Goal: Task Accomplishment & Management: Manage account settings

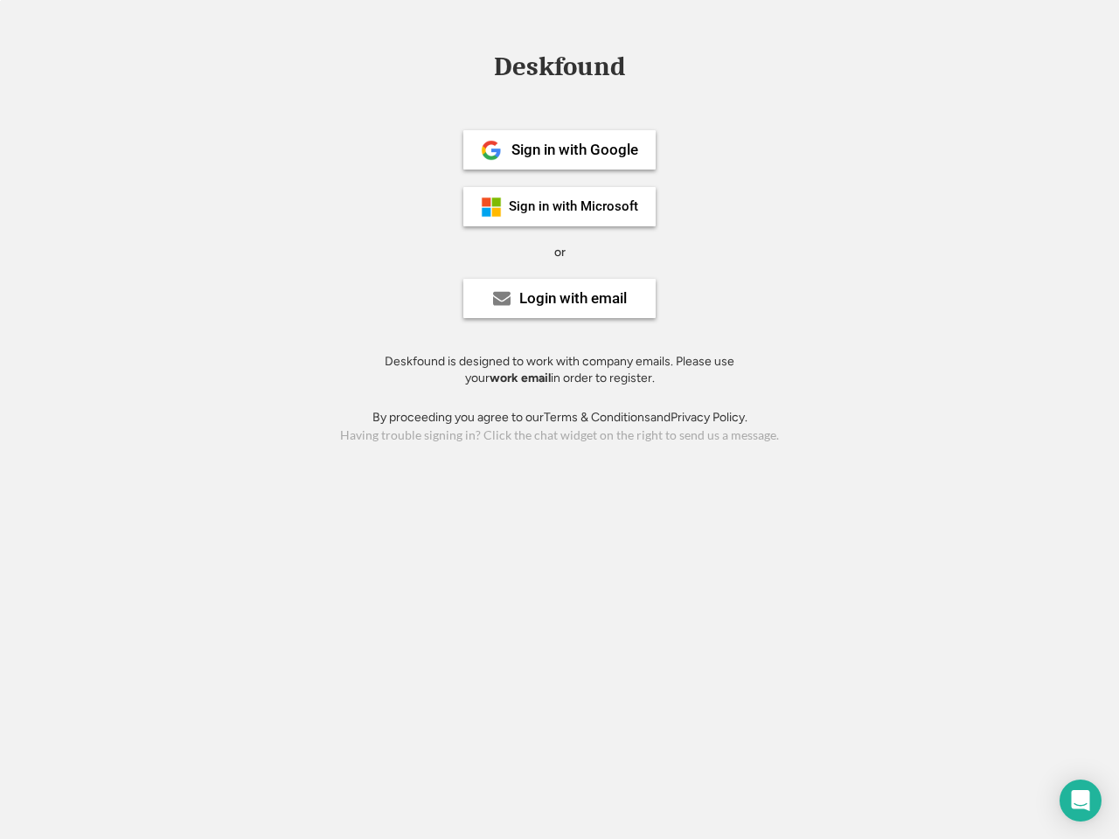
click at [560, 250] on div "or" at bounding box center [559, 252] width 11 height 17
click at [560, 70] on div "Deskfound" at bounding box center [559, 66] width 149 height 27
click at [478, 66] on div "Deskfound" at bounding box center [559, 69] width 1119 height 33
click at [560, 70] on div "Deskfound" at bounding box center [559, 66] width 149 height 27
click at [560, 252] on div "or" at bounding box center [559, 252] width 11 height 17
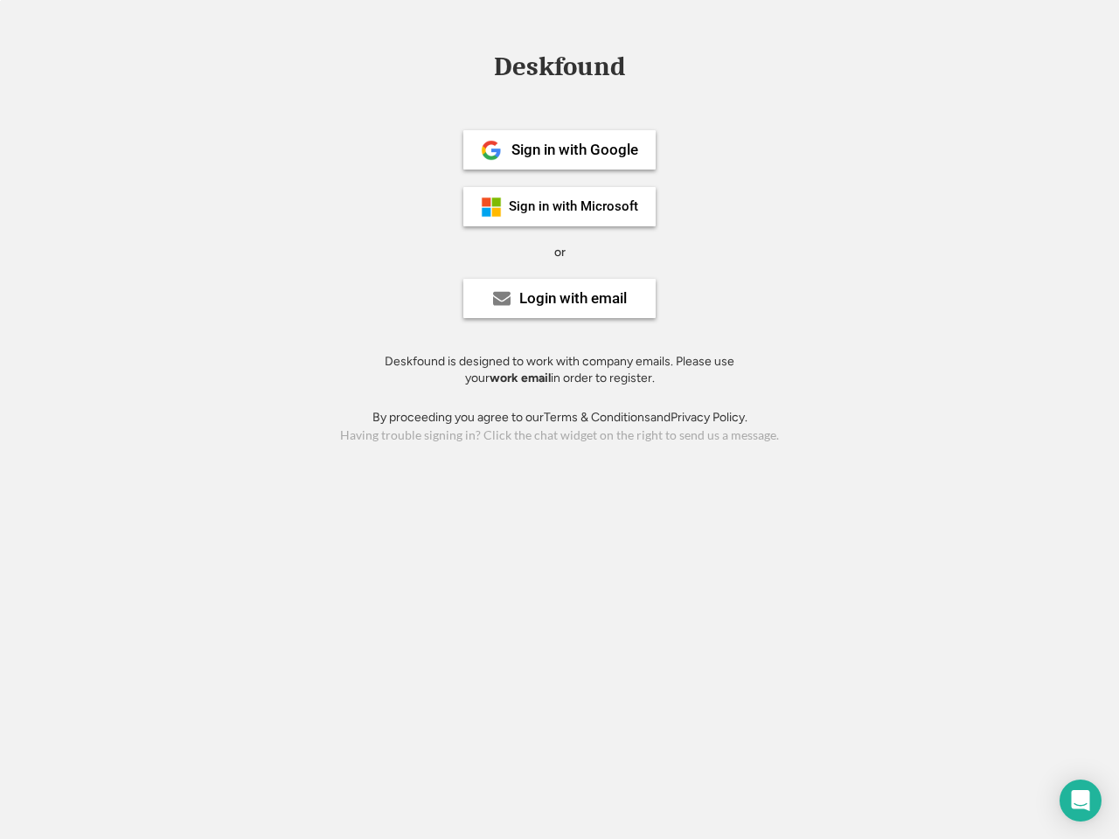
click at [560, 150] on div "Sign in with Google" at bounding box center [574, 150] width 127 height 15
click at [574, 150] on div "Sign in with Google" at bounding box center [574, 150] width 127 height 15
click at [491, 150] on img at bounding box center [491, 150] width 21 height 21
click at [560, 206] on div "Sign in with Microsoft" at bounding box center [573, 206] width 129 height 13
click at [574, 206] on div "Sign in with Microsoft" at bounding box center [573, 206] width 129 height 13
